Goal: Task Accomplishment & Management: Complete application form

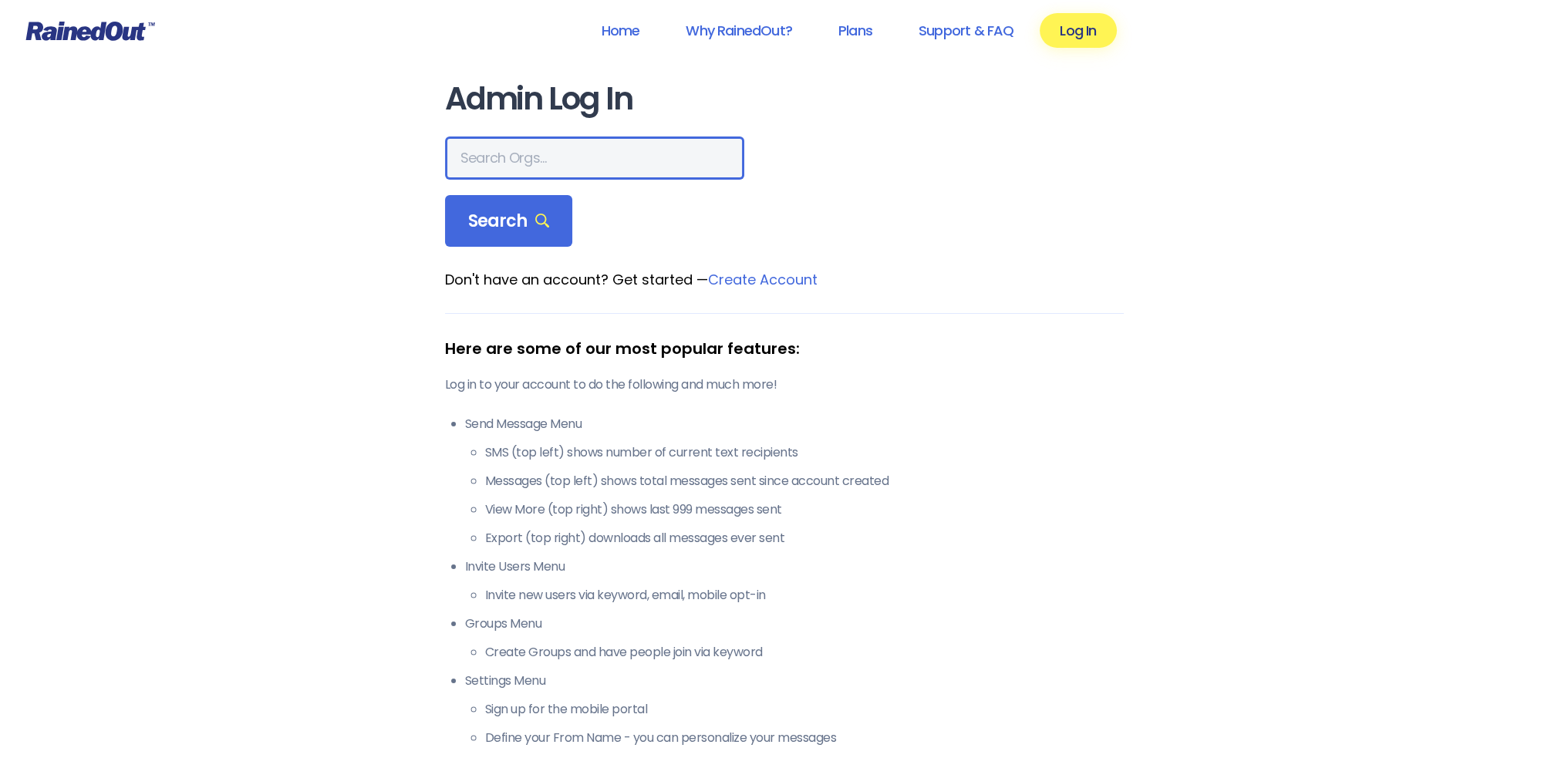
click at [480, 153] on input "text" at bounding box center [594, 157] width 299 height 43
type input "Ltp dan"
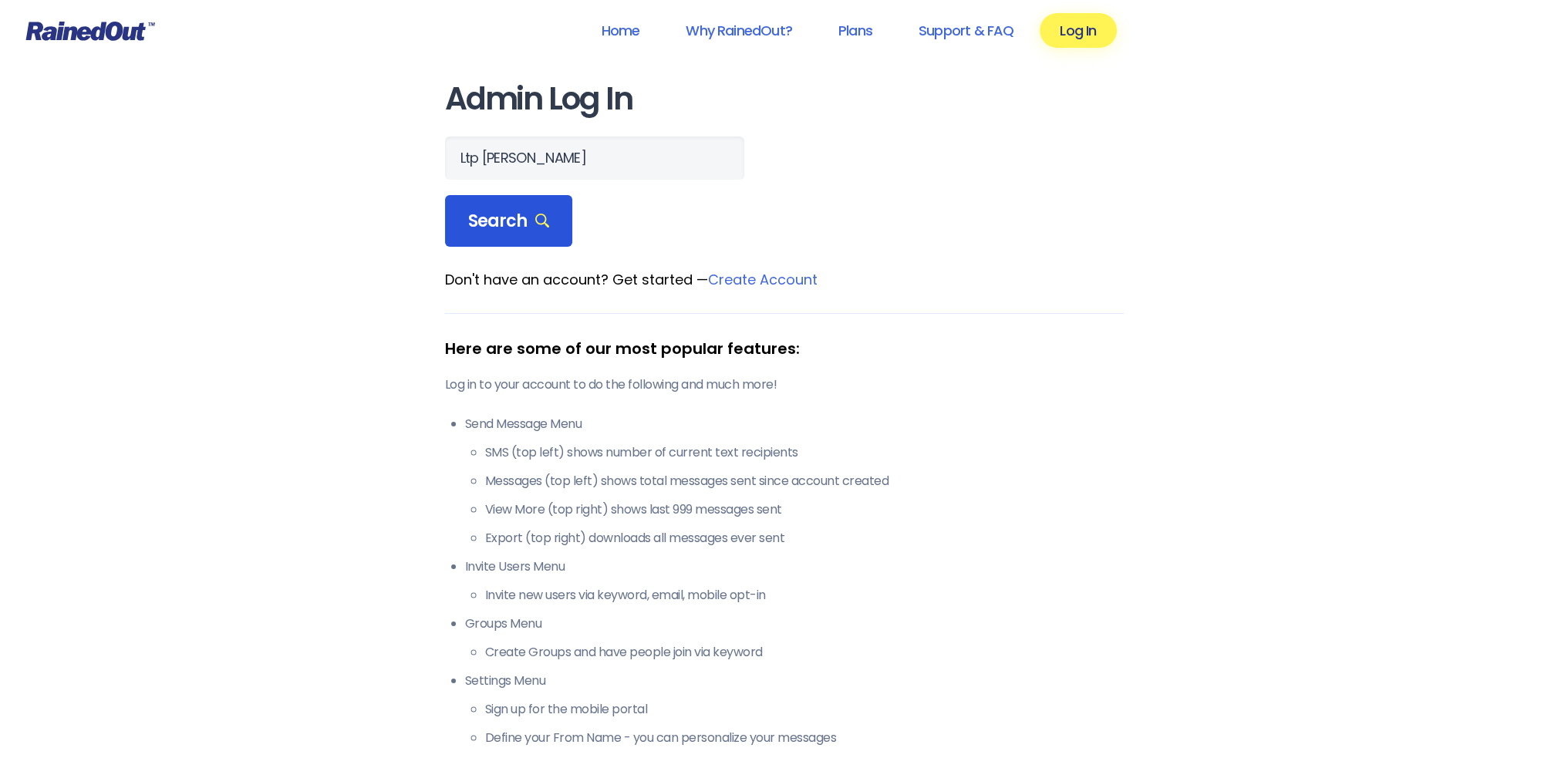
click at [495, 212] on span "Search" at bounding box center [509, 222] width 81 height 22
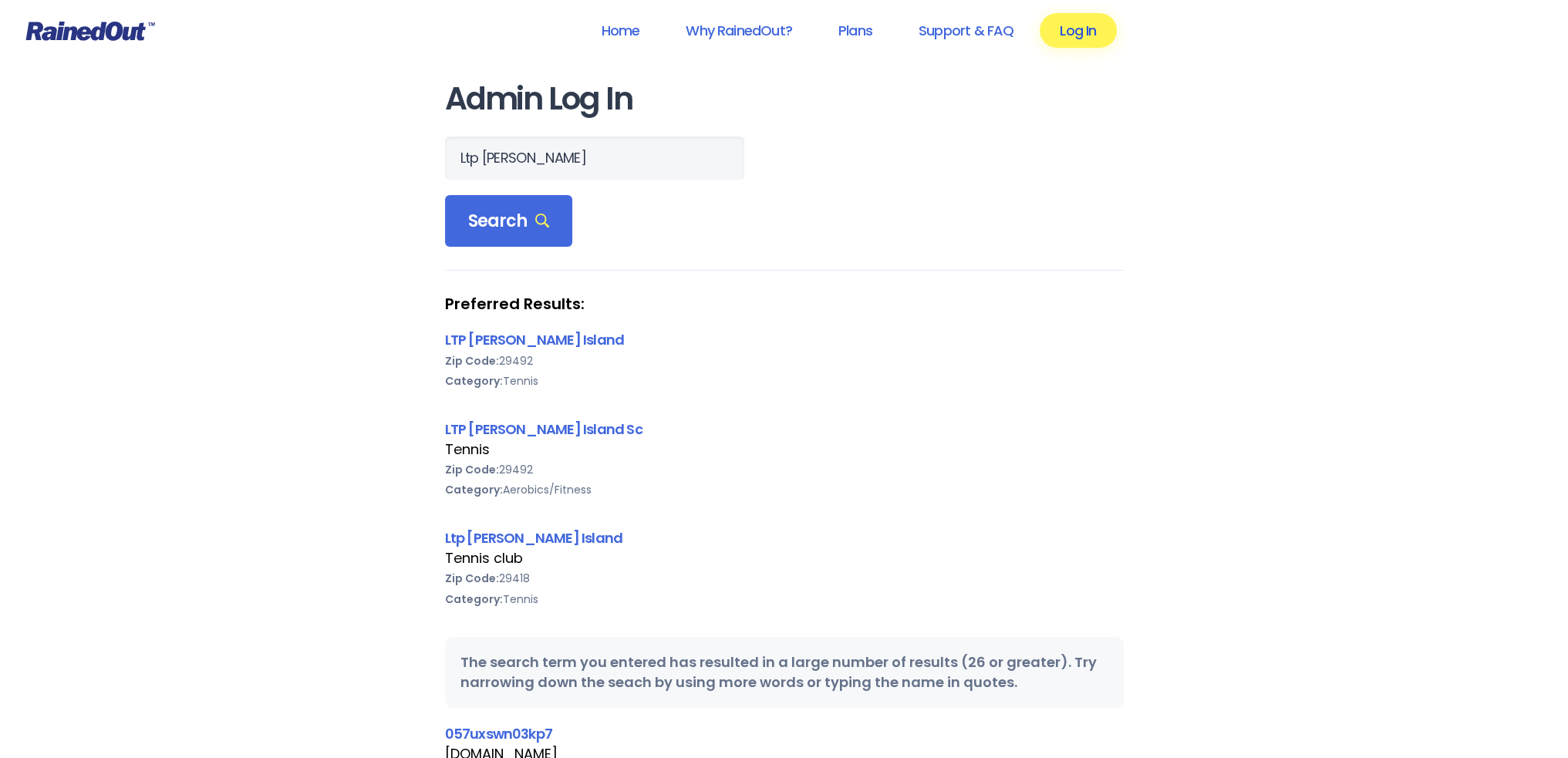
click at [1084, 33] on link "Log In" at bounding box center [1077, 30] width 77 height 35
click at [483, 334] on link "LTP [PERSON_NAME] Island" at bounding box center [535, 339] width 180 height 19
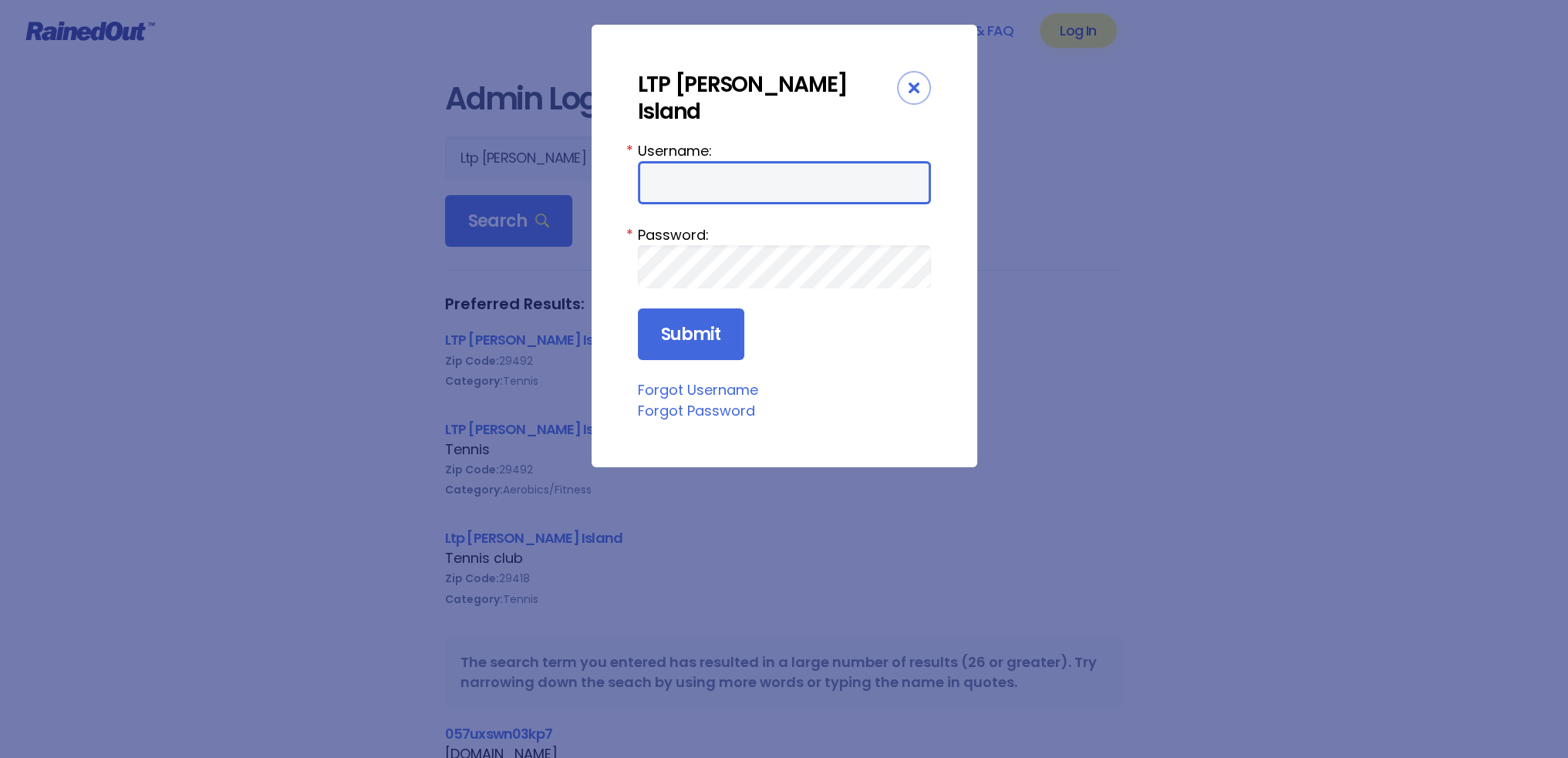
click at [681, 161] on input "Username:" at bounding box center [784, 182] width 293 height 43
type input "tennis"
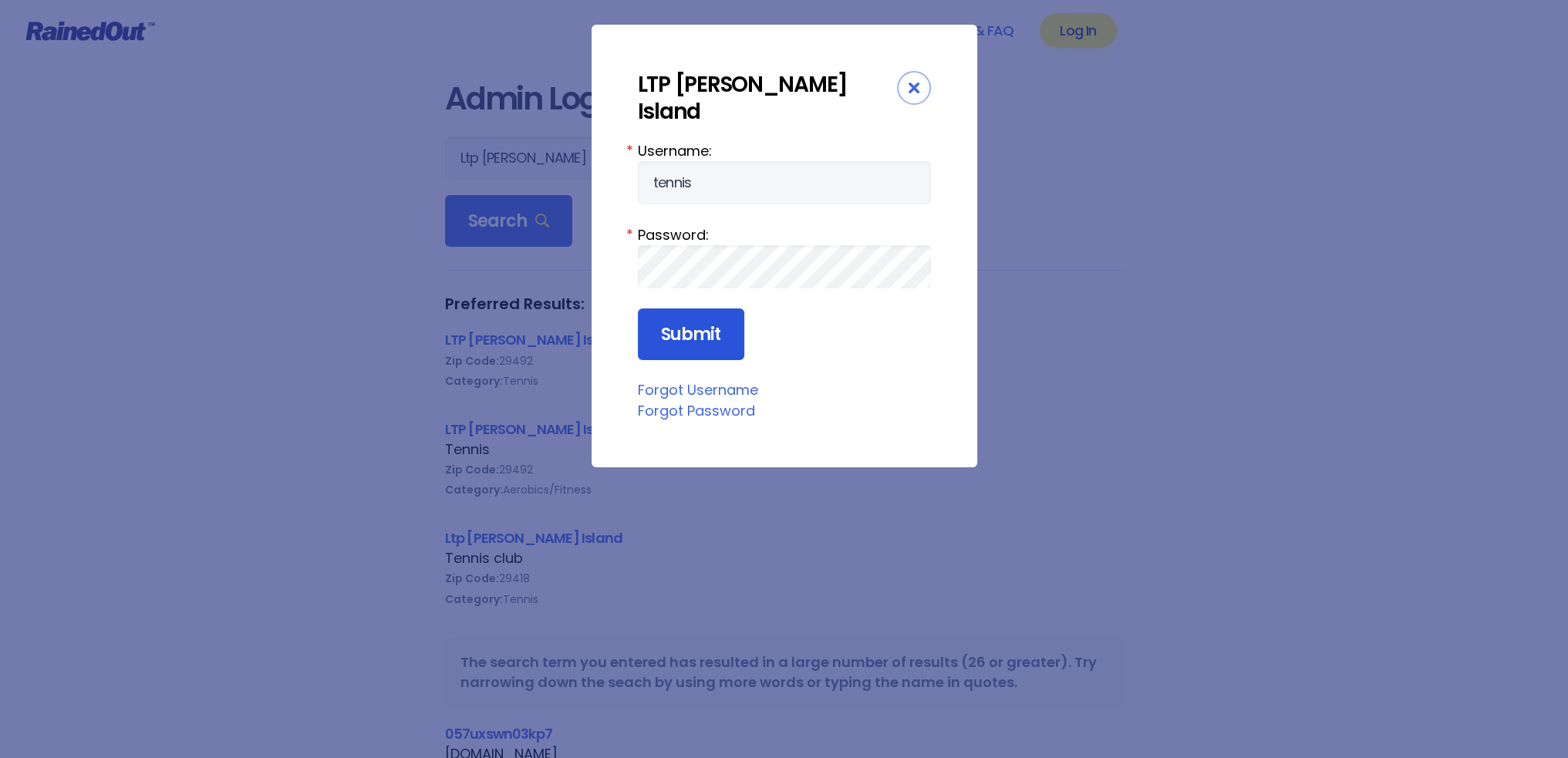
click at [688, 308] on input "Submit" at bounding box center [691, 334] width 106 height 53
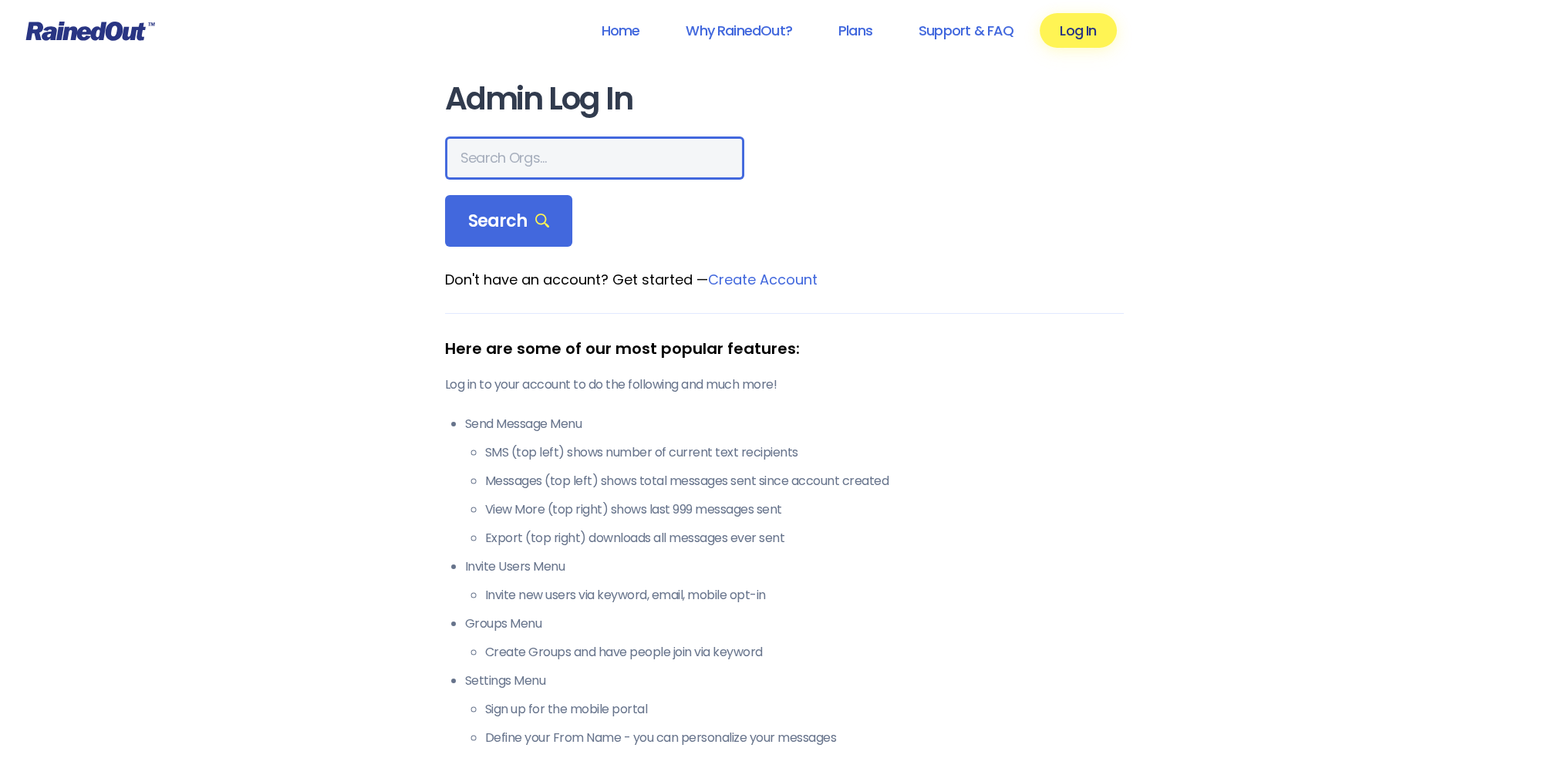
click at [471, 166] on input "text" at bounding box center [594, 157] width 299 height 43
type input "LTP Da"
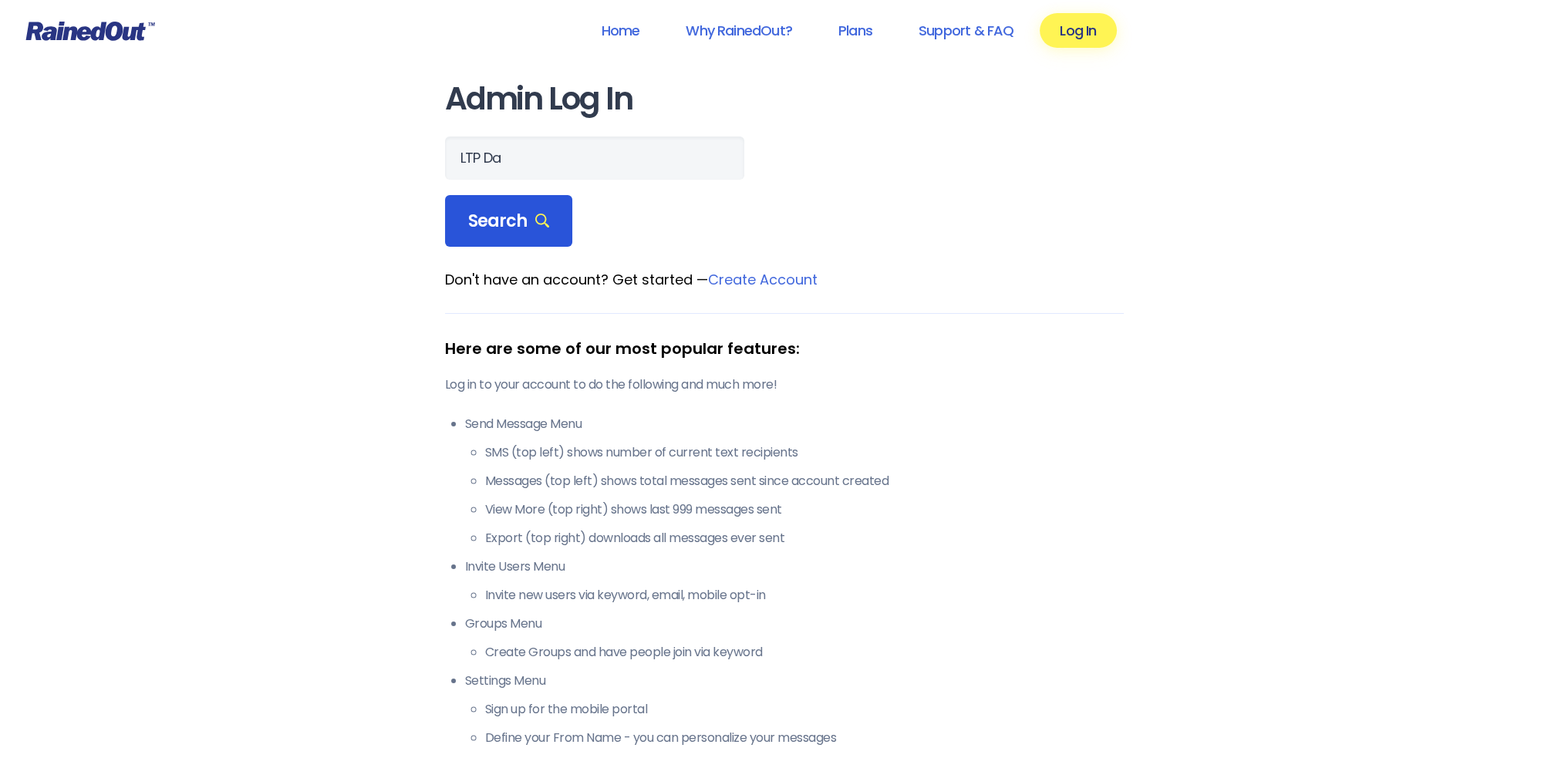
click at [512, 205] on div "Search" at bounding box center [509, 221] width 128 height 53
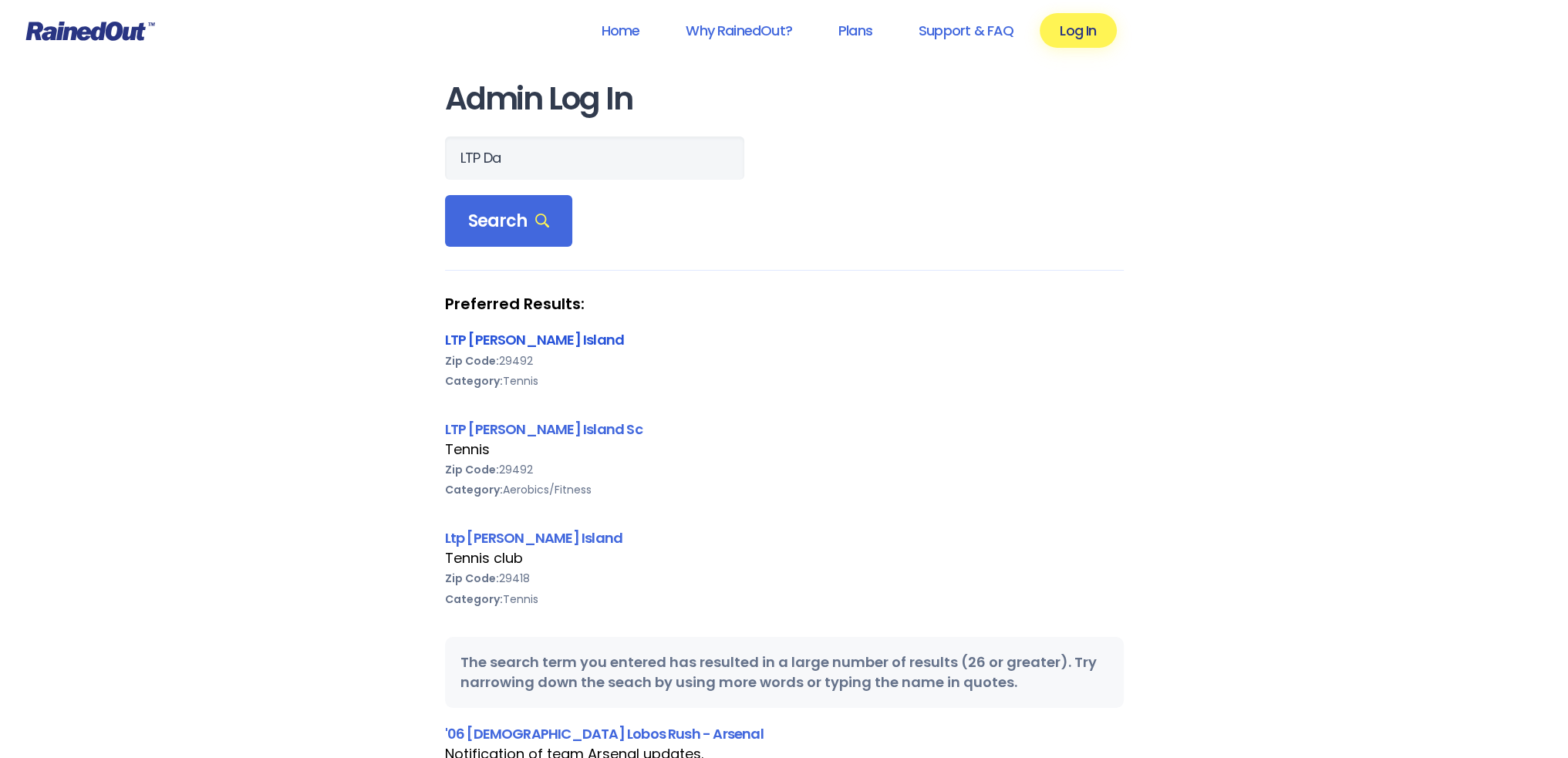
click at [494, 339] on link "LTP [PERSON_NAME] Island" at bounding box center [535, 339] width 180 height 19
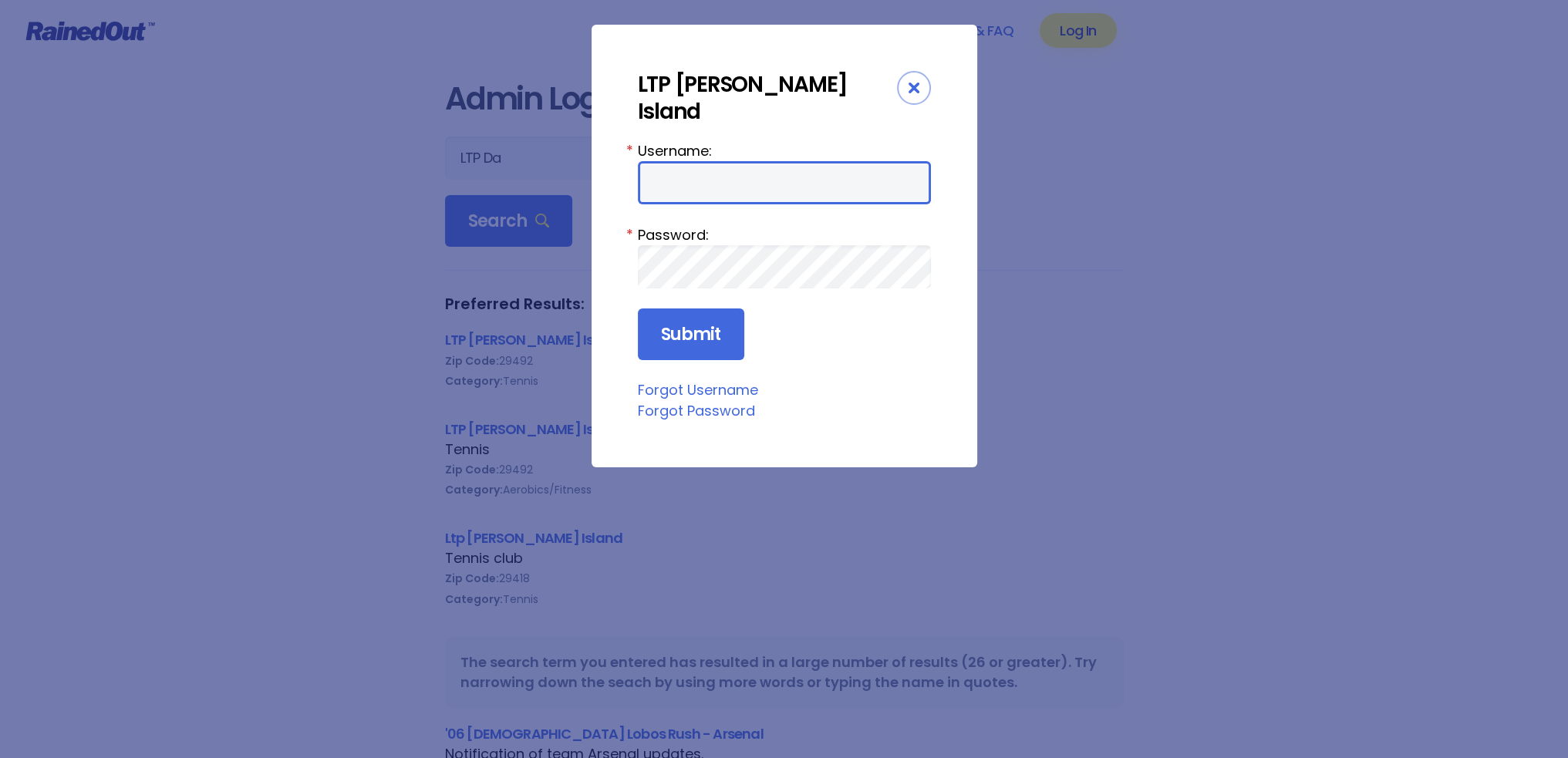
click at [718, 161] on input "Username:" at bounding box center [784, 182] width 293 height 43
type input "tennis"
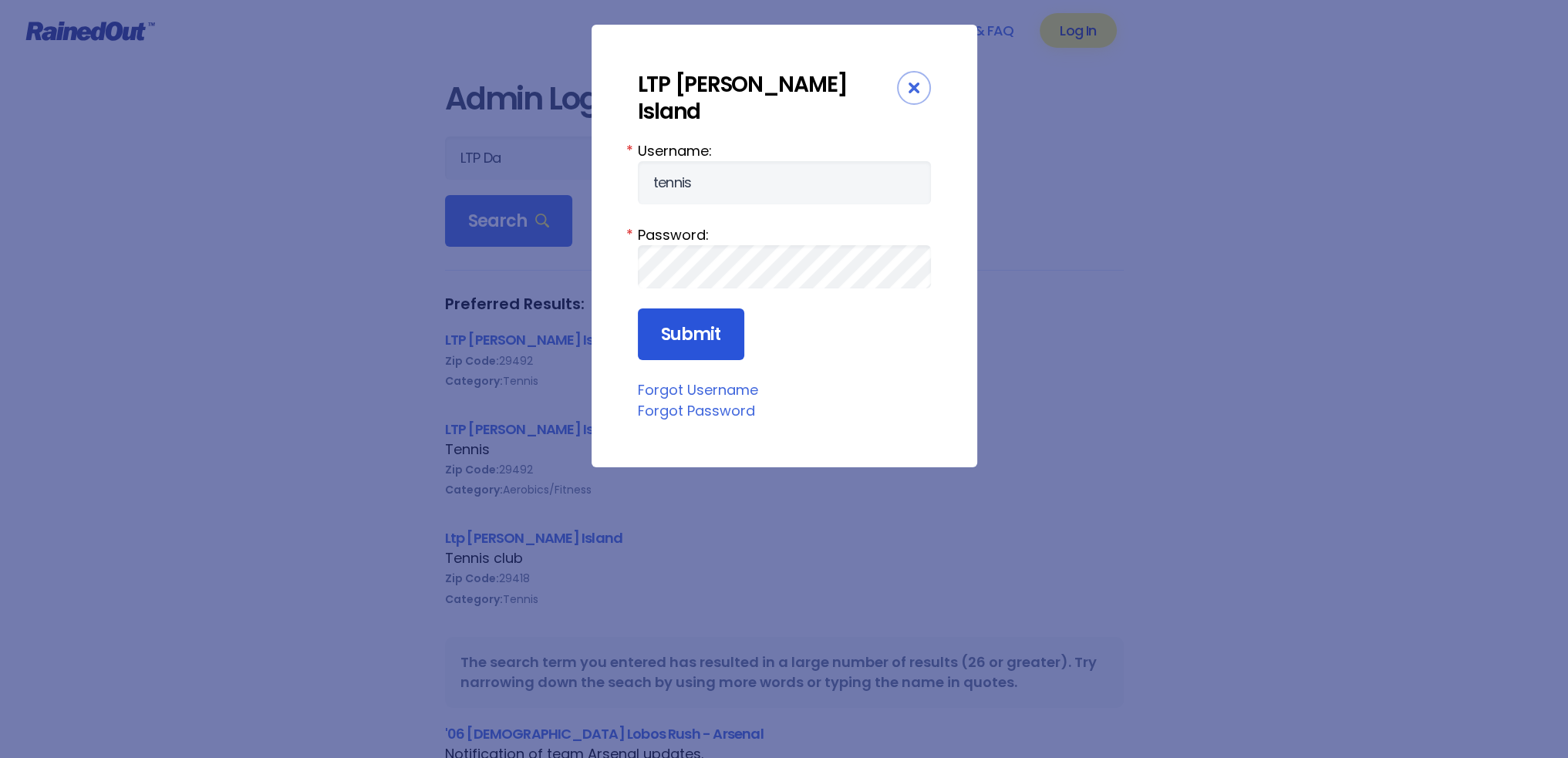
click at [658, 317] on input "Submit" at bounding box center [691, 334] width 106 height 53
